Goal: Navigation & Orientation: Go to known website

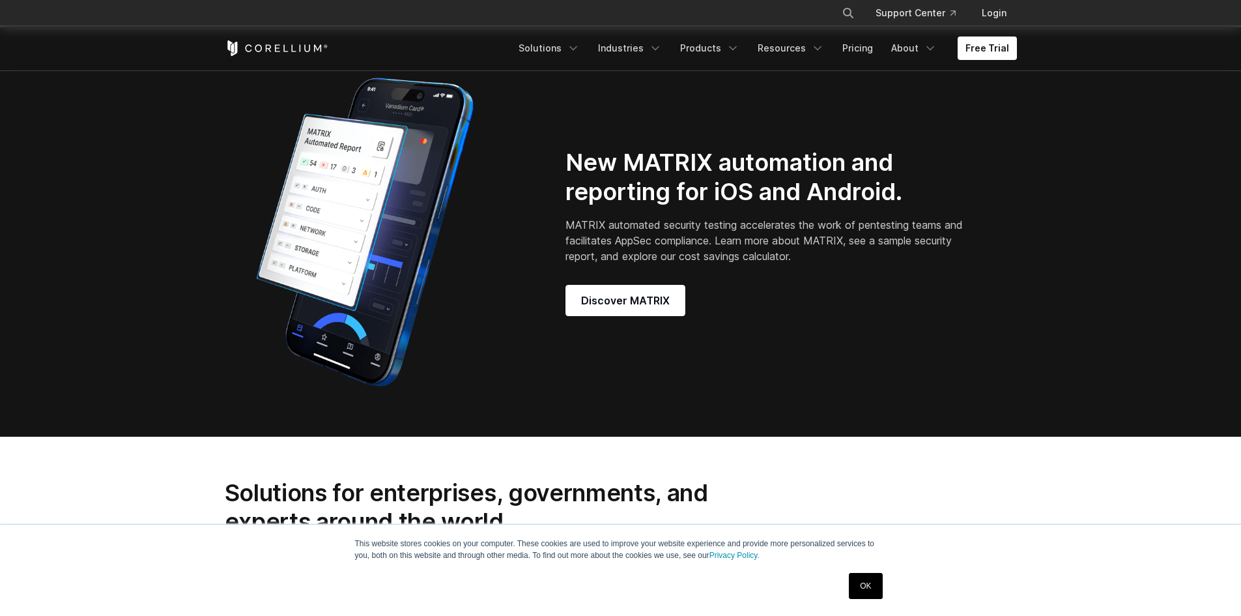
scroll to position [1107, 0]
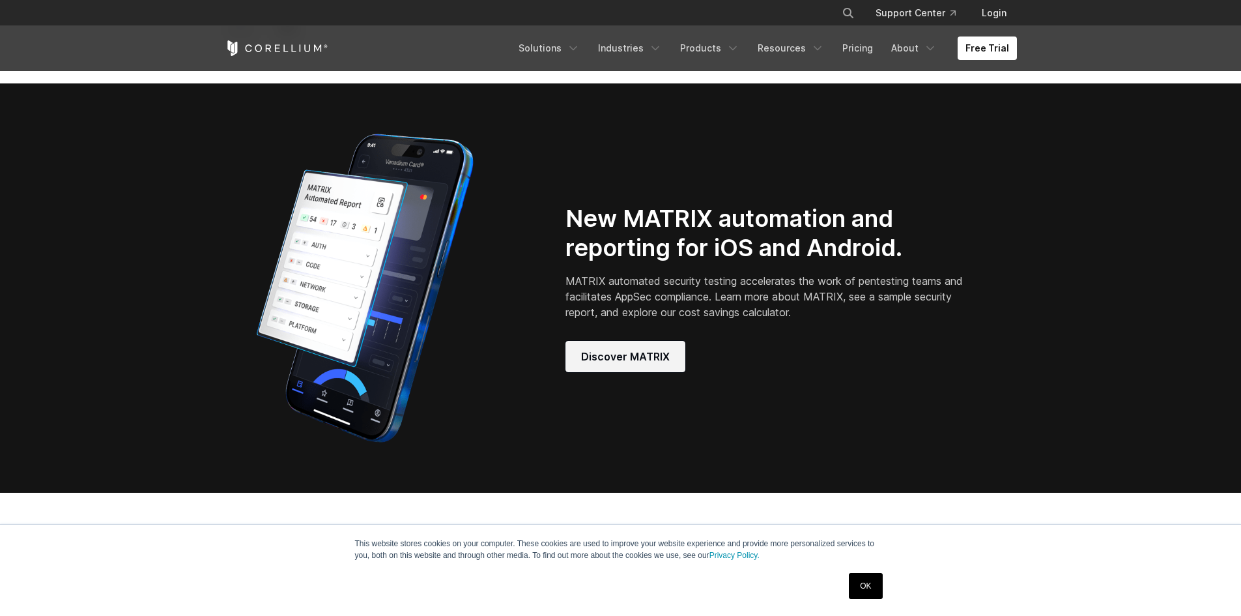
click at [659, 364] on span "Discover MATRIX" at bounding box center [625, 356] width 89 height 16
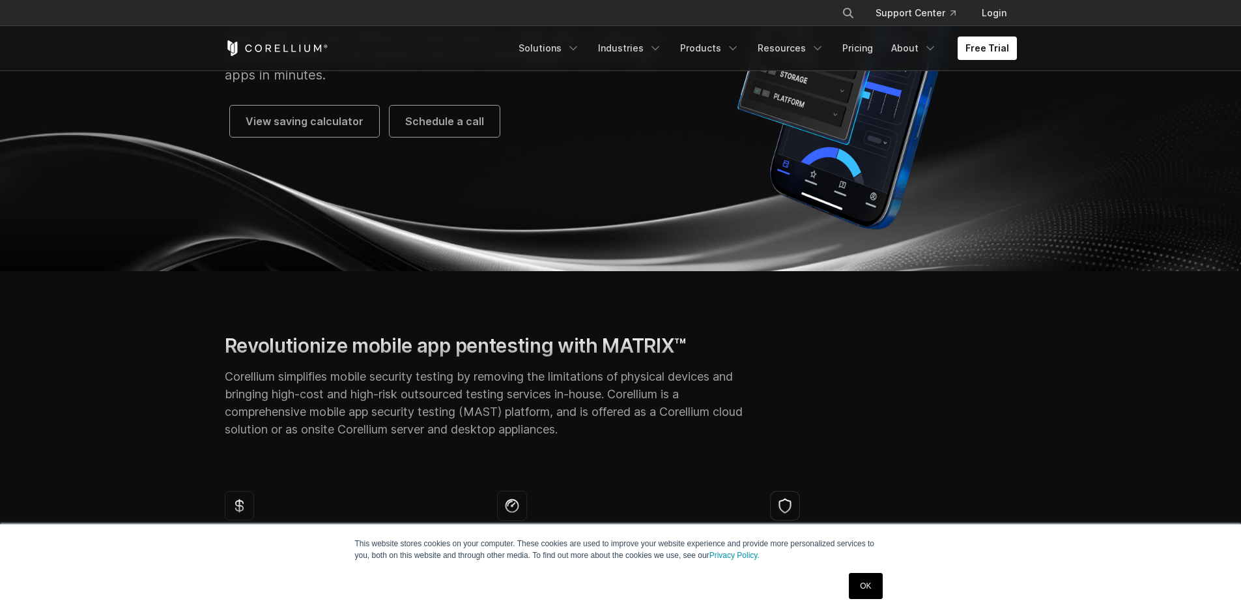
scroll to position [65, 0]
